Goal: Information Seeking & Learning: Learn about a topic

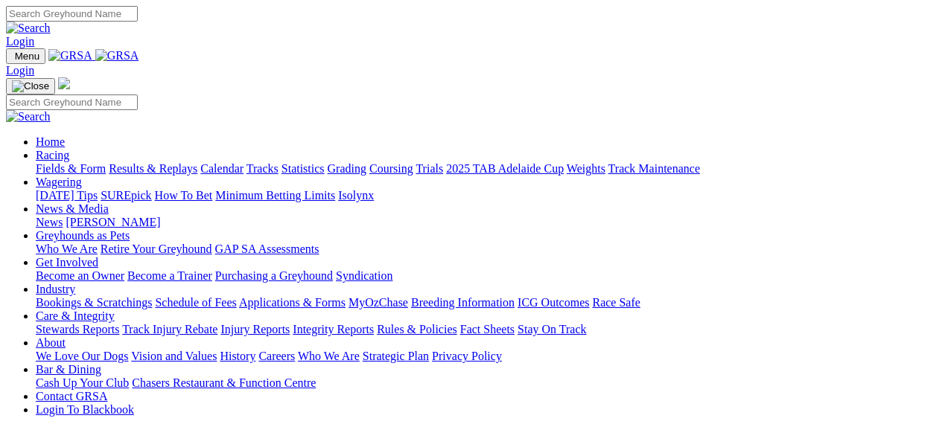
click at [69, 149] on link "Racing" at bounding box center [53, 155] width 34 height 13
click at [71, 162] on link "Fields & Form" at bounding box center [71, 168] width 70 height 13
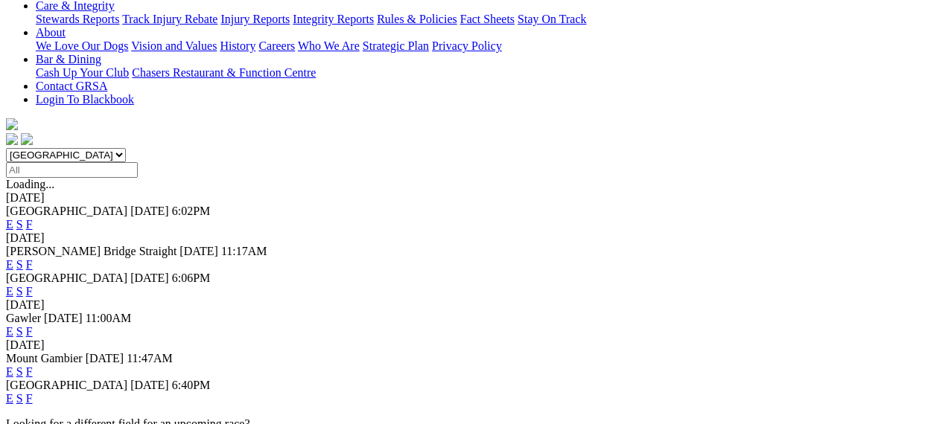
scroll to position [340, 0]
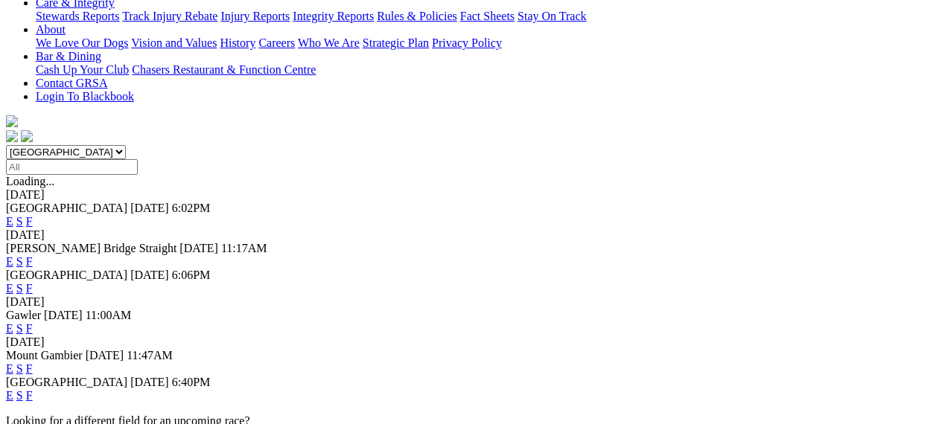
click at [13, 389] on link "E" at bounding box center [9, 395] width 7 height 13
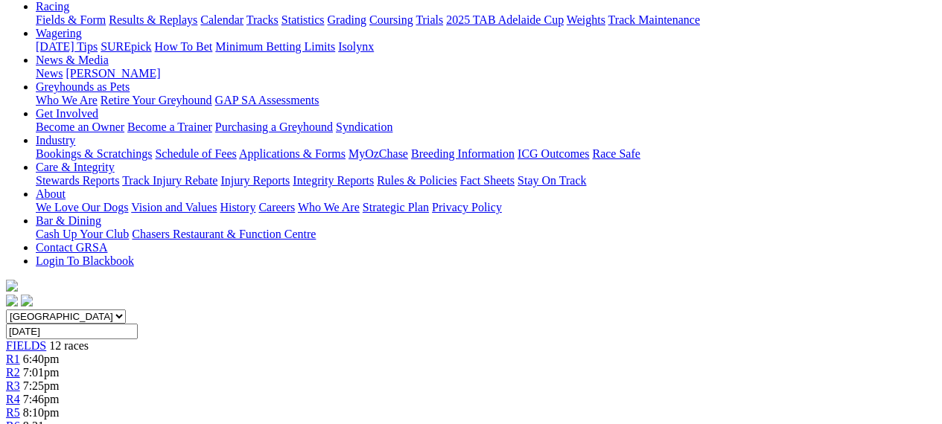
scroll to position [168, 0]
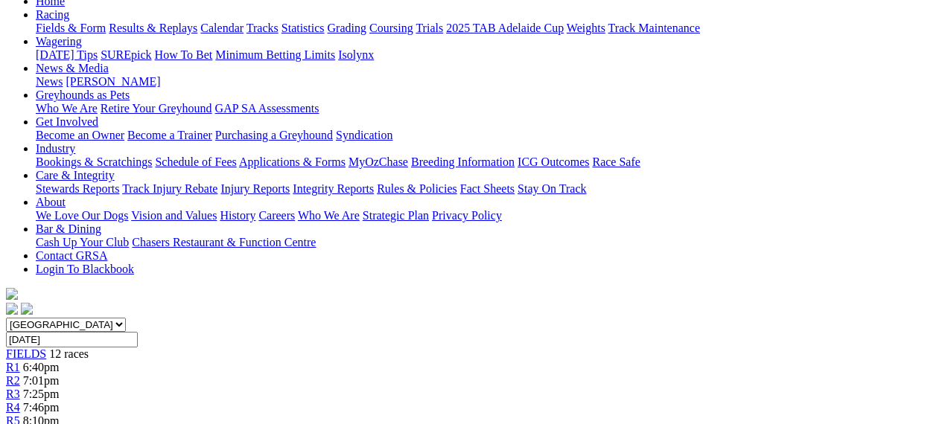
click at [20, 374] on span "R2" at bounding box center [13, 380] width 14 height 13
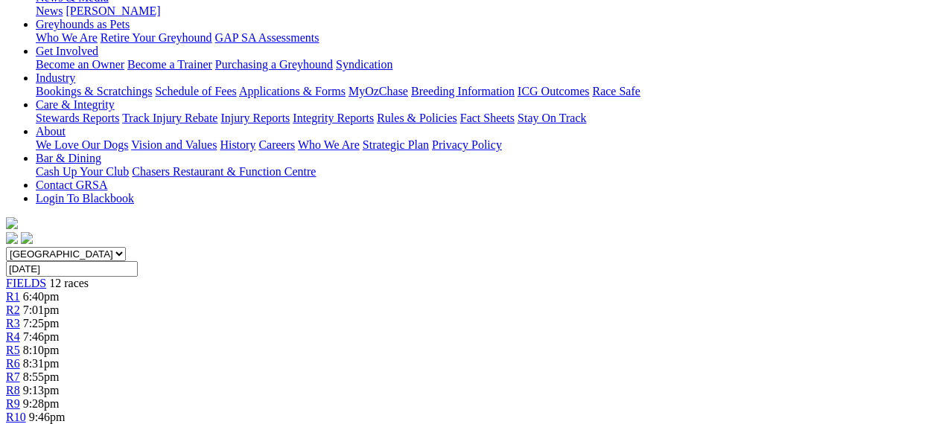
scroll to position [232, 0]
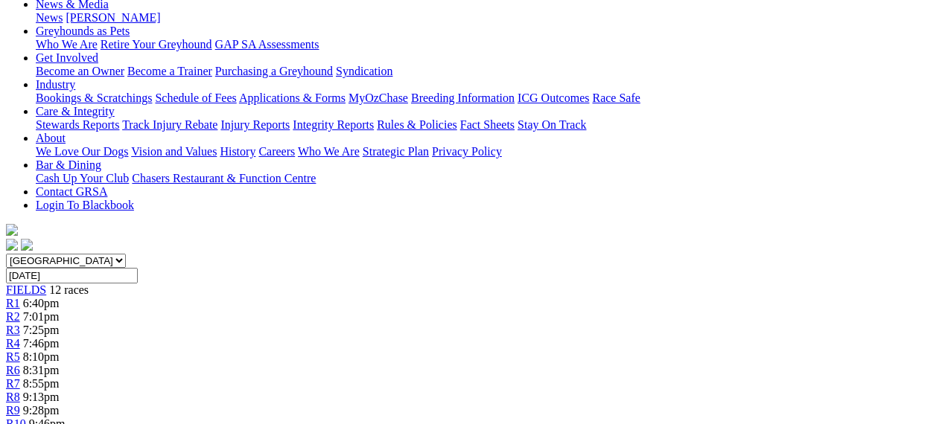
click at [60, 337] on span "7:46pm" at bounding box center [41, 343] width 36 height 13
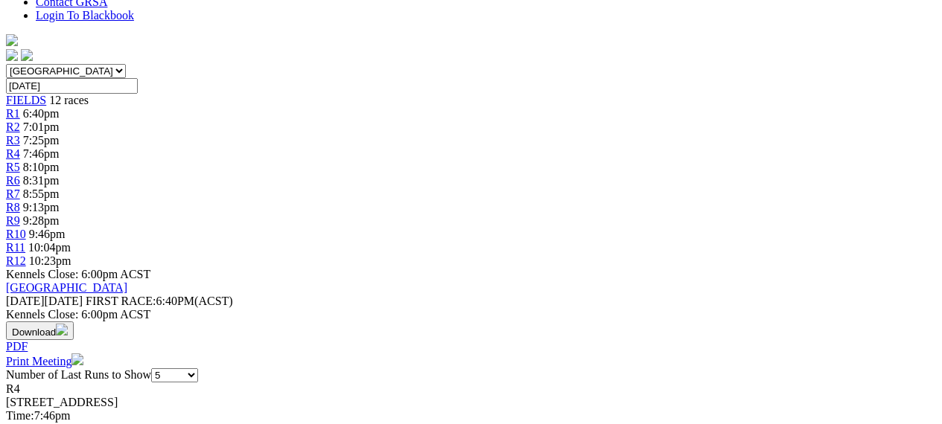
scroll to position [428, 0]
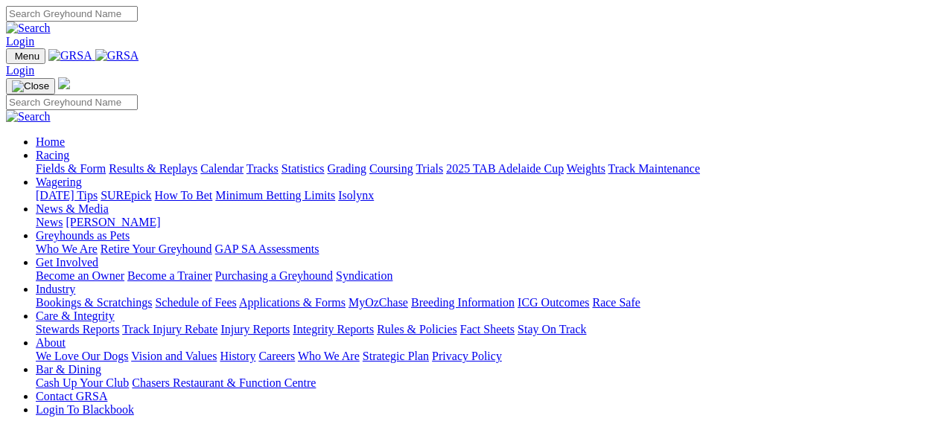
click at [80, 162] on link "Fields & Form" at bounding box center [71, 168] width 70 height 13
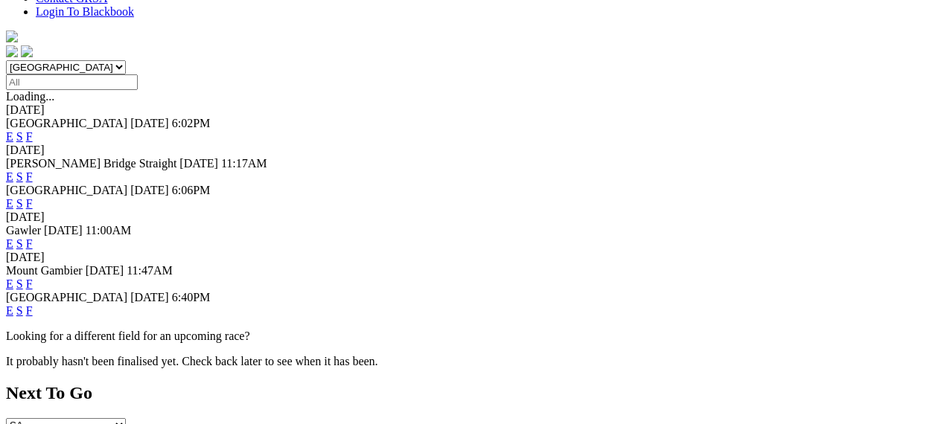
scroll to position [443, 0]
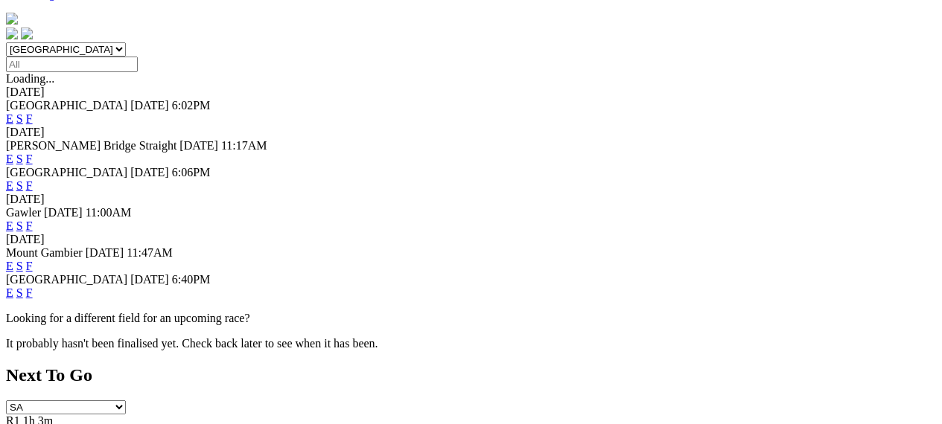
click at [33, 287] on link "F" at bounding box center [29, 293] width 7 height 13
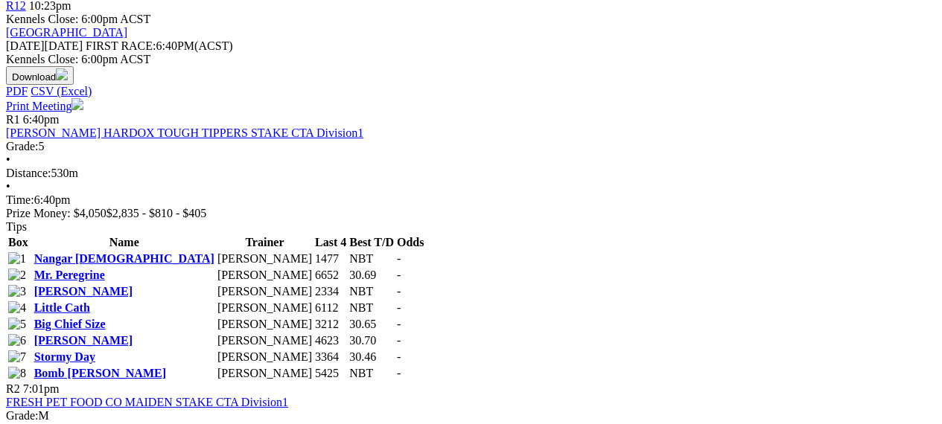
scroll to position [681, 0]
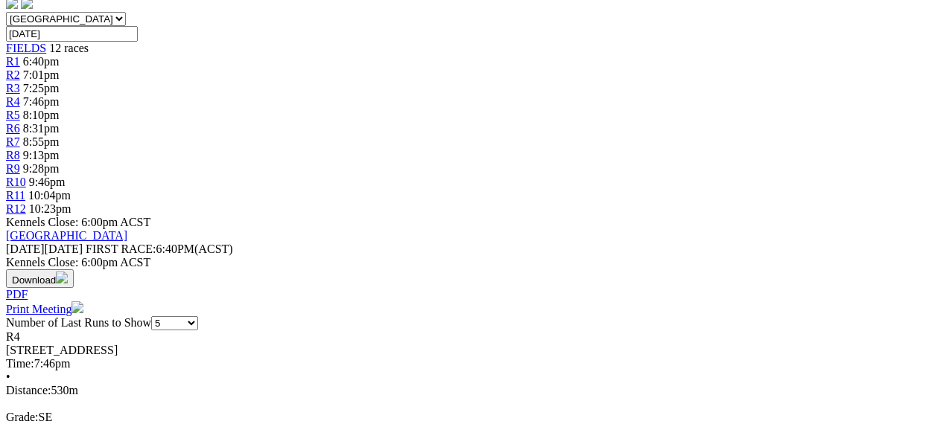
scroll to position [471, 0]
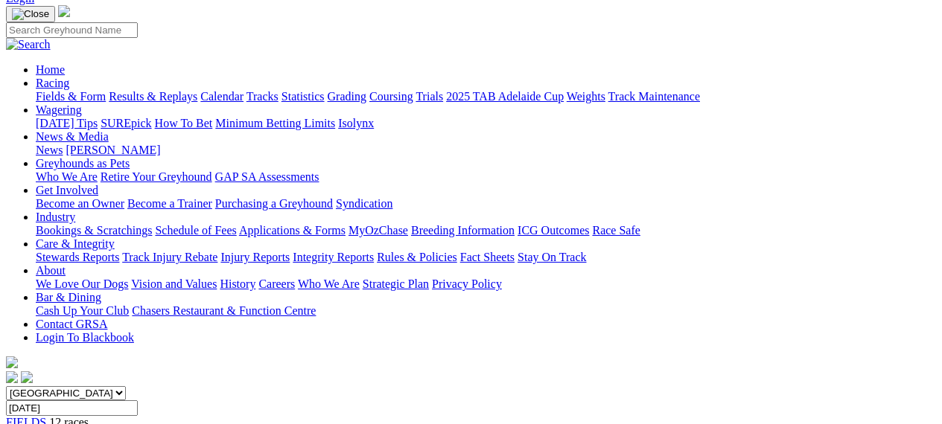
scroll to position [98, 0]
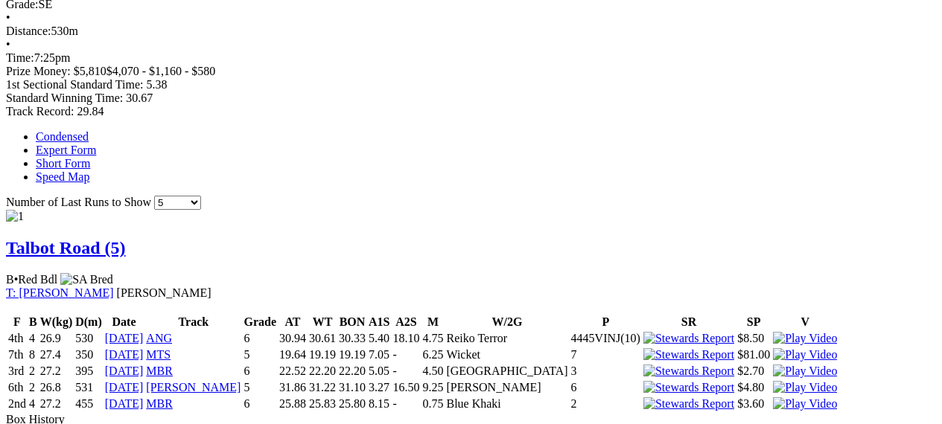
scroll to position [902, 0]
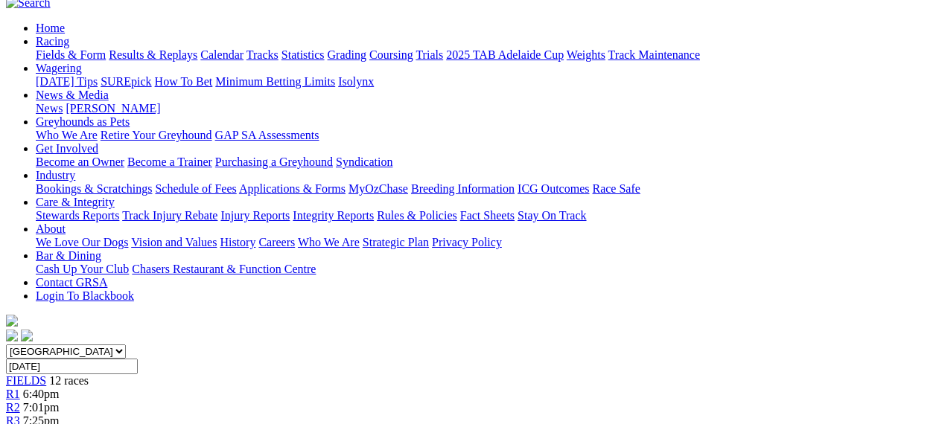
scroll to position [36, 0]
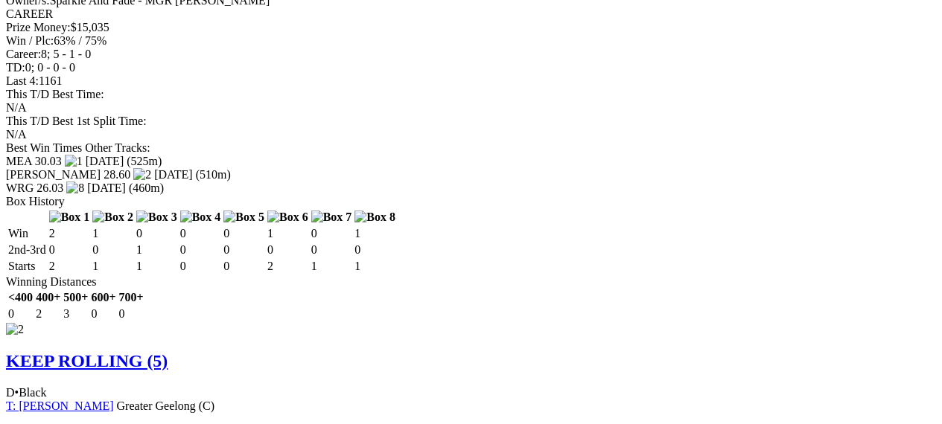
scroll to position [1564, 0]
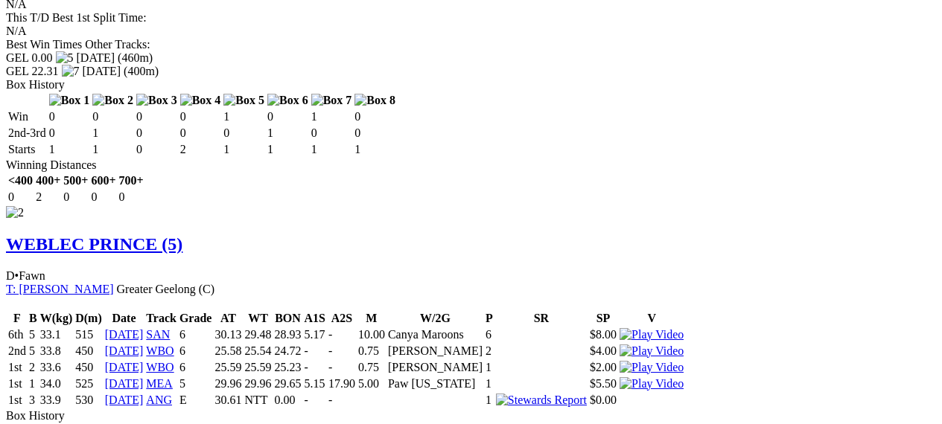
scroll to position [1657, 0]
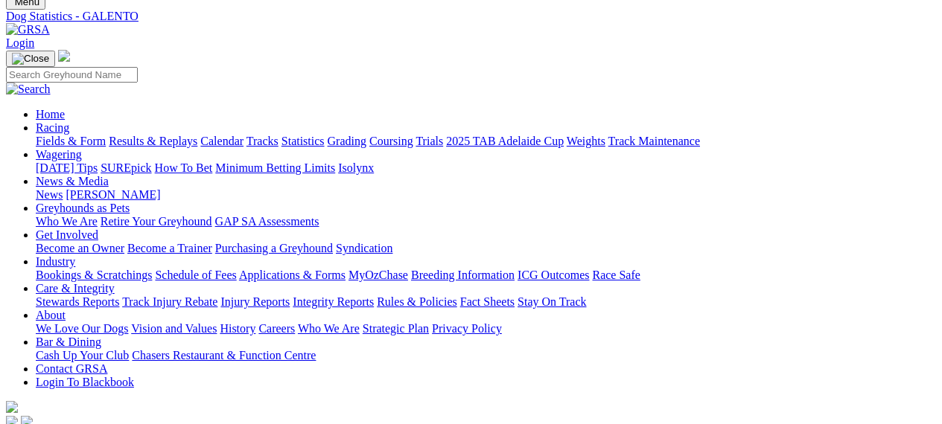
scroll to position [57, 0]
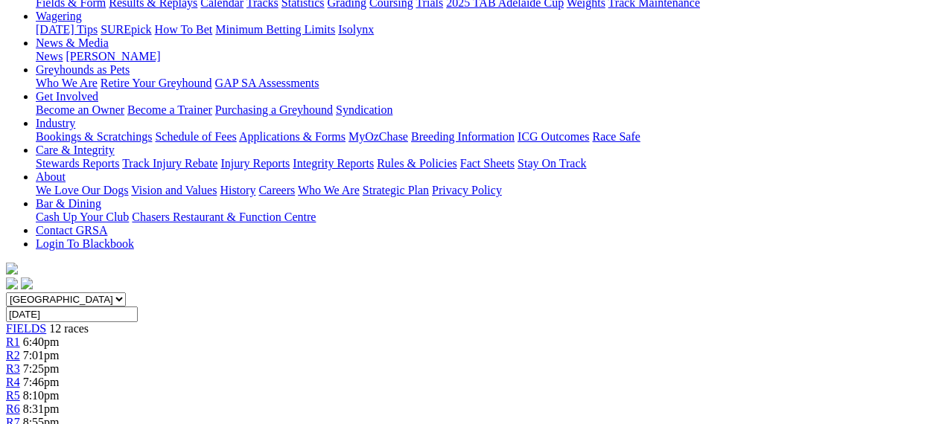
scroll to position [189, 0]
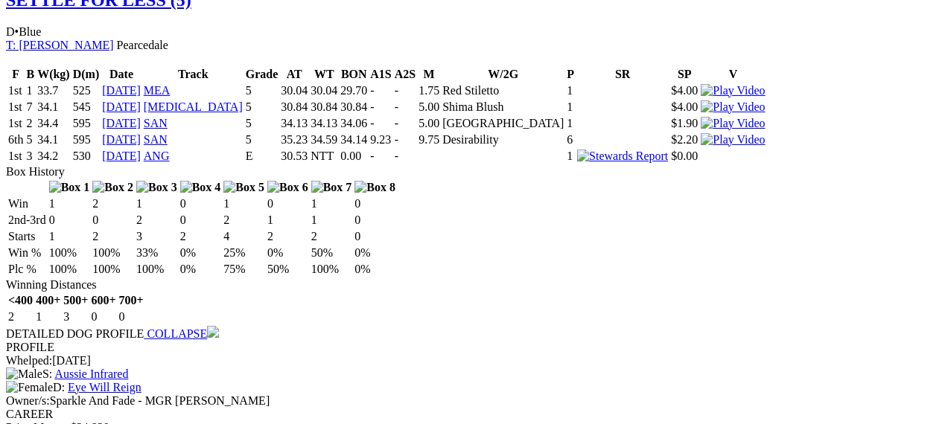
scroll to position [1916, 0]
